Goal: Task Accomplishment & Management: Manage account settings

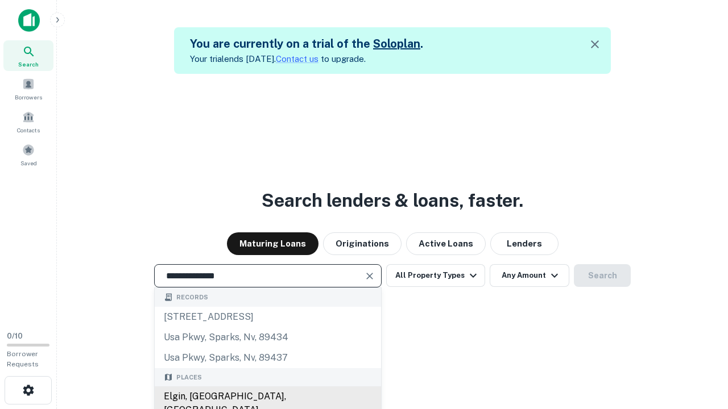
click at [267, 397] on div "Elgin, [GEOGRAPHIC_DATA], [GEOGRAPHIC_DATA]" at bounding box center [268, 404] width 226 height 34
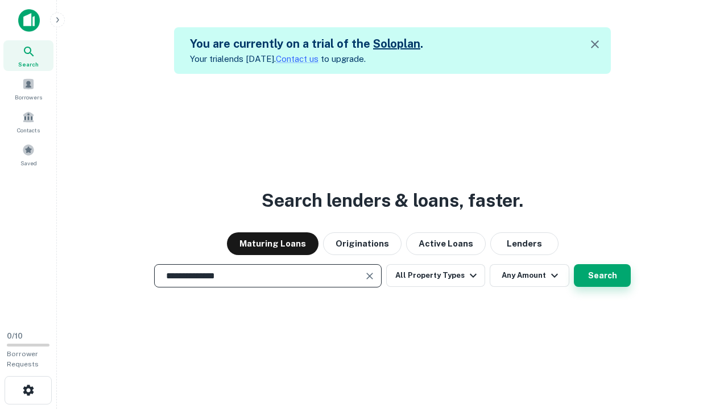
type input "**********"
click at [602, 276] on button "Search" at bounding box center [602, 275] width 57 height 23
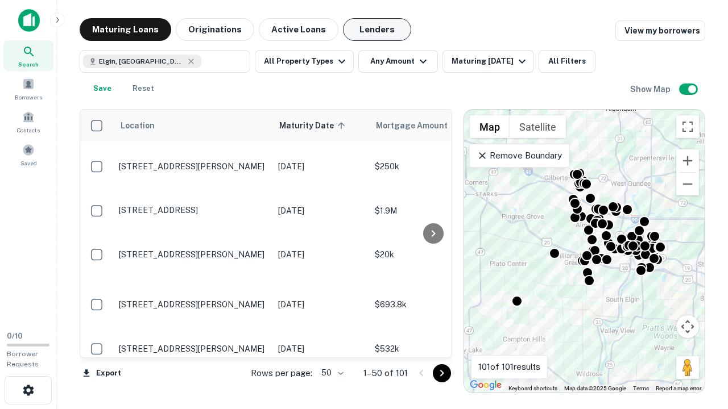
click at [377, 30] on button "Lenders" at bounding box center [377, 29] width 68 height 23
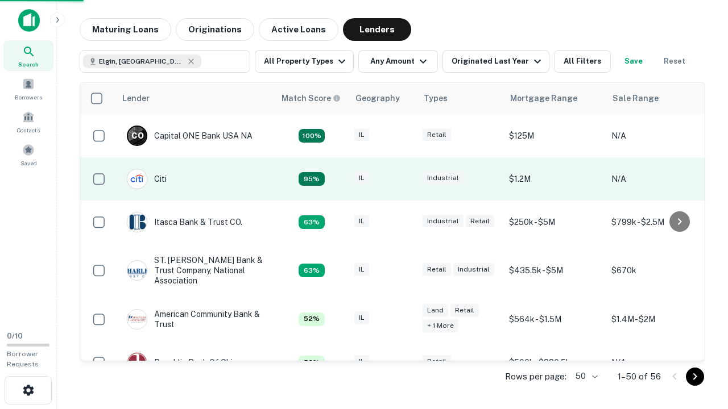
click at [404, 179] on div "IL" at bounding box center [382, 179] width 57 height 15
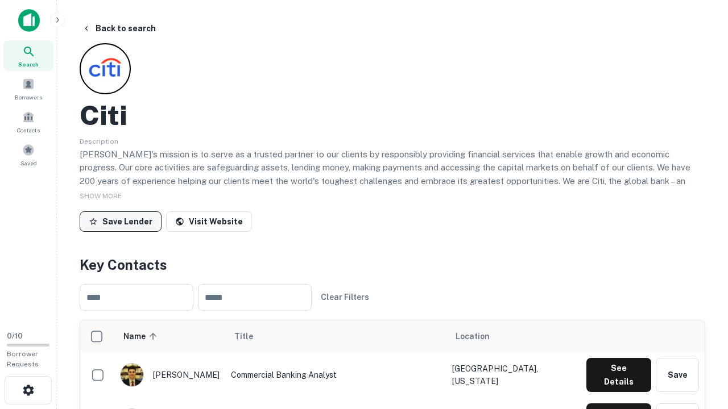
click at [121, 221] on button "Save Lender" at bounding box center [121, 222] width 82 height 20
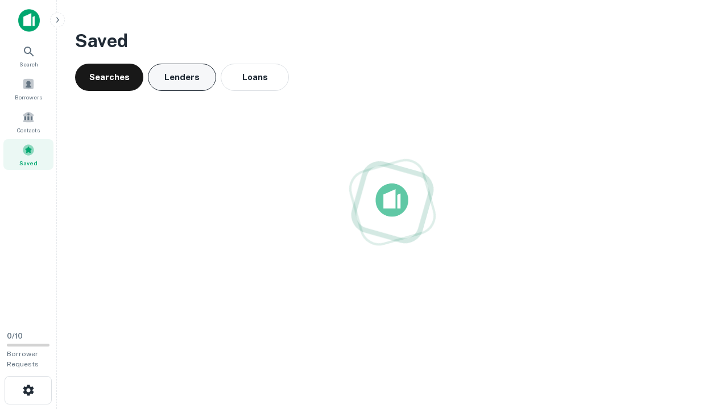
click at [182, 77] on button "Lenders" at bounding box center [182, 77] width 68 height 27
